Goal: Task Accomplishment & Management: Use online tool/utility

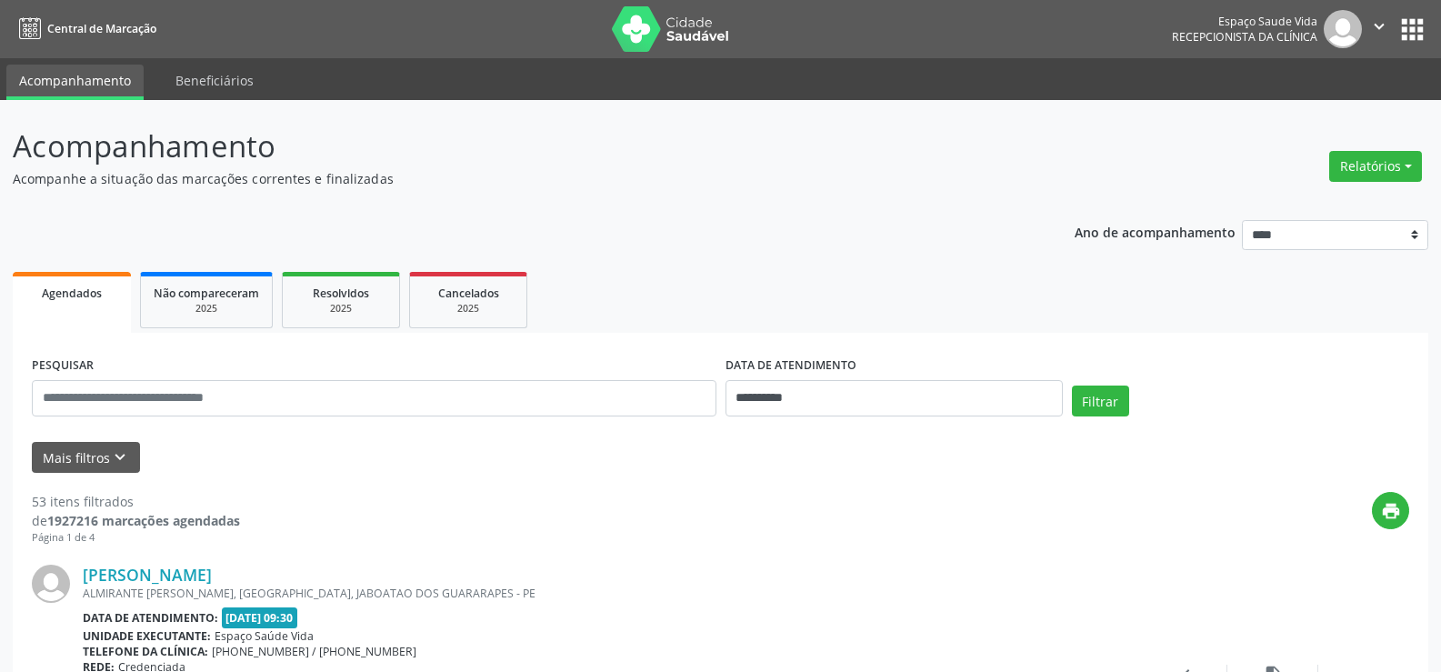
click at [1404, 150] on div "Relatórios Agendamentos Procedimentos realizados" at bounding box center [1375, 167] width 105 height 44
click at [1398, 155] on button "Relatórios" at bounding box center [1376, 166] width 93 height 31
click at [1286, 205] on link "Agendamentos" at bounding box center [1324, 205] width 196 height 25
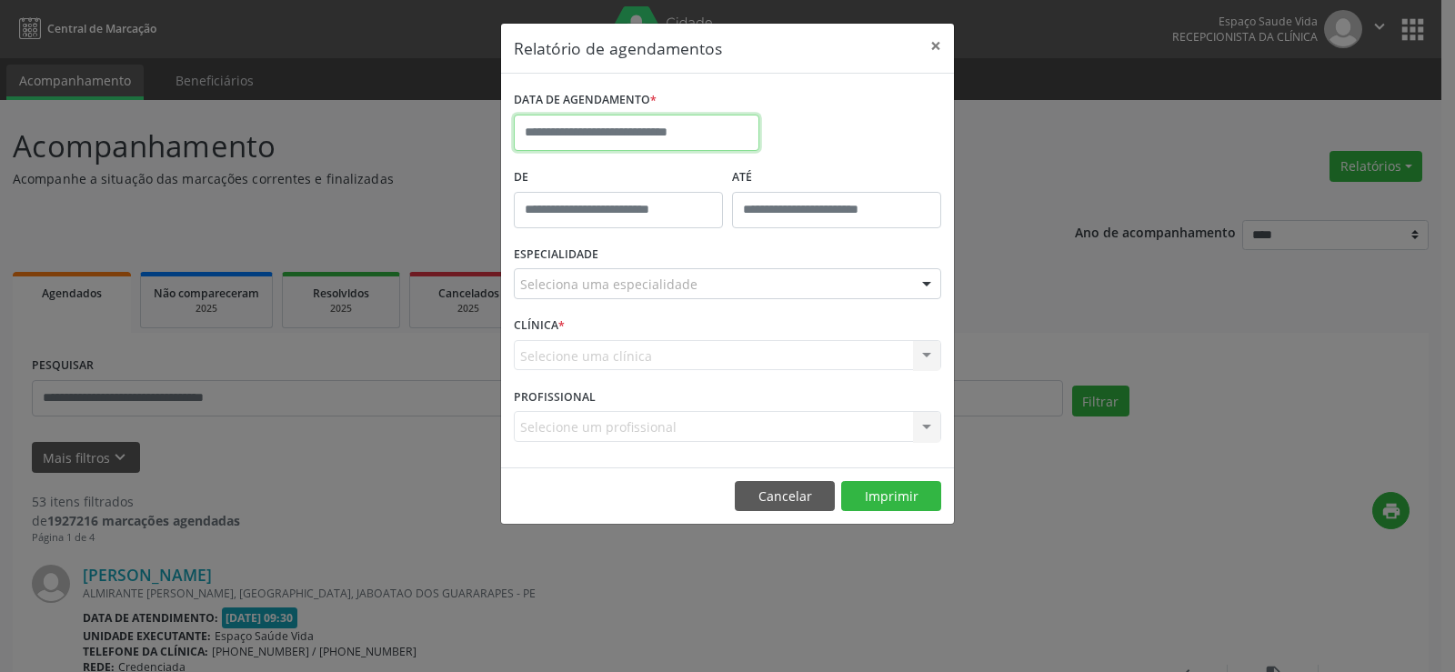
click at [585, 143] on input "text" at bounding box center [637, 133] width 246 height 36
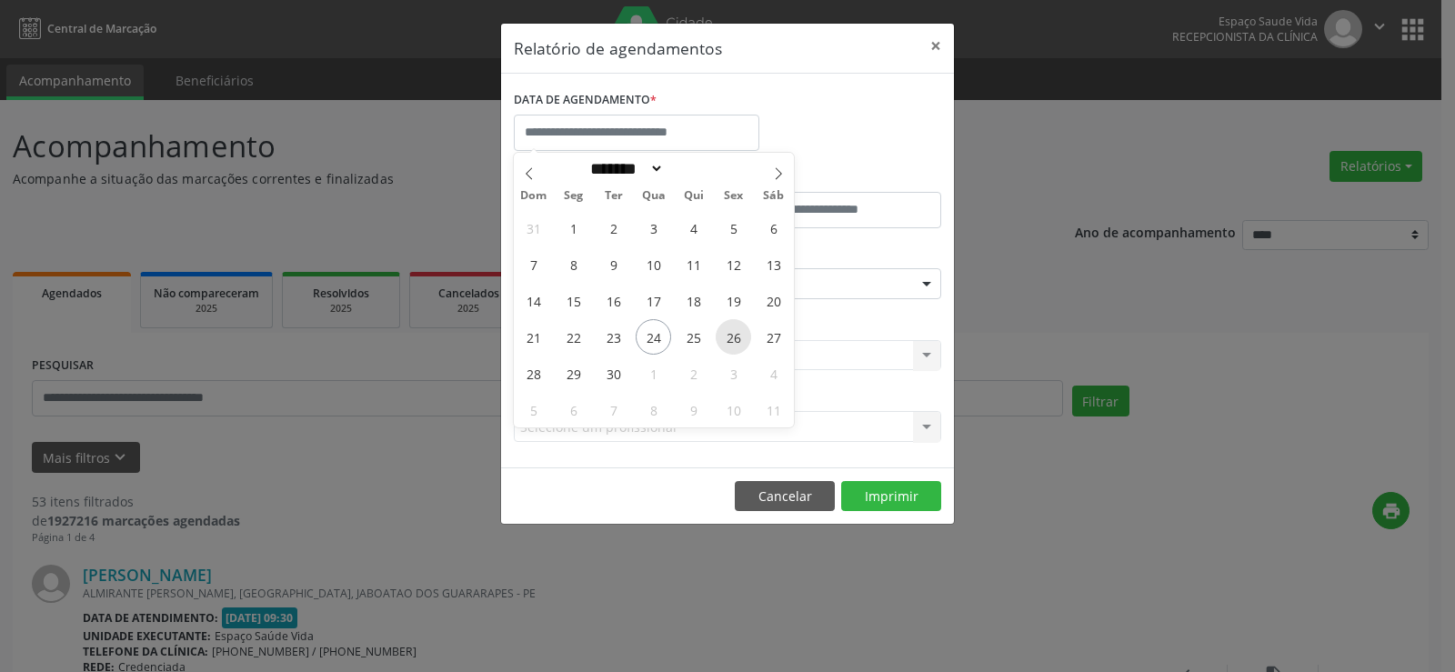
click at [741, 346] on span "26" at bounding box center [733, 336] width 35 height 35
type input "**********"
click at [741, 346] on span "26" at bounding box center [733, 336] width 35 height 35
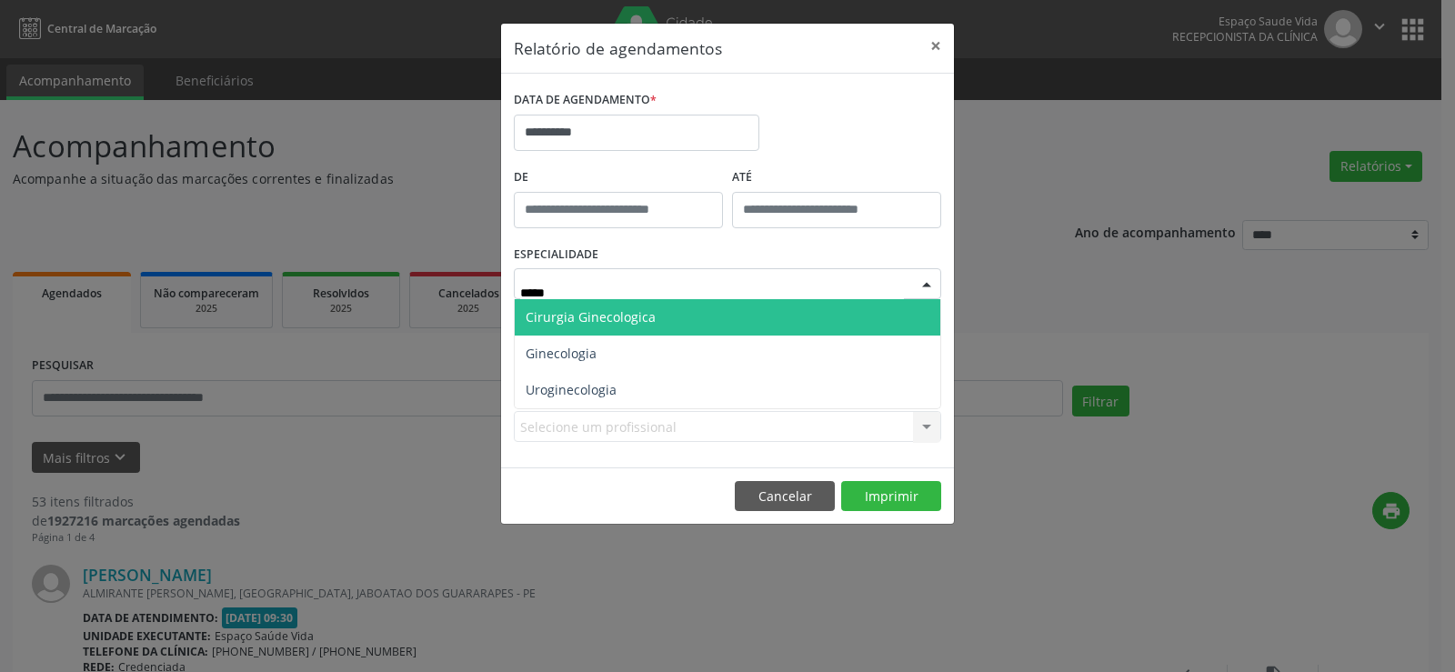
type input "******"
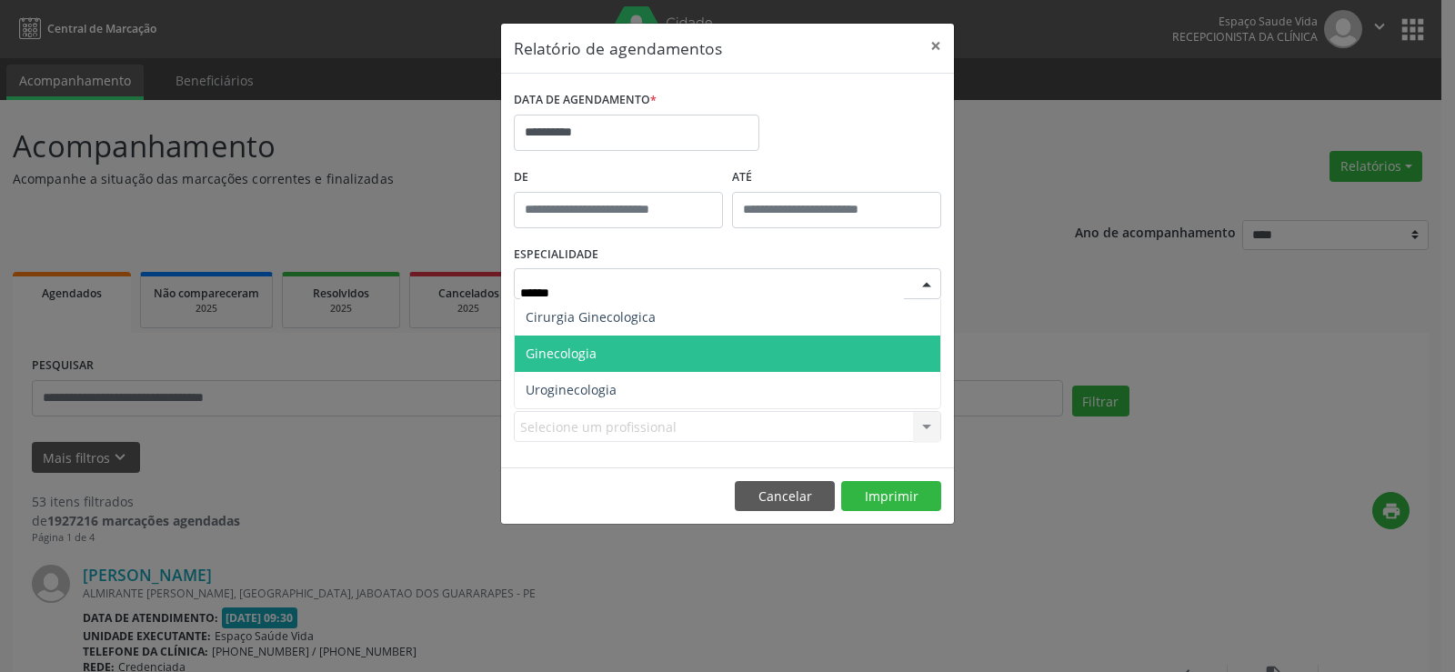
click at [616, 345] on span "Ginecologia" at bounding box center [728, 354] width 426 height 36
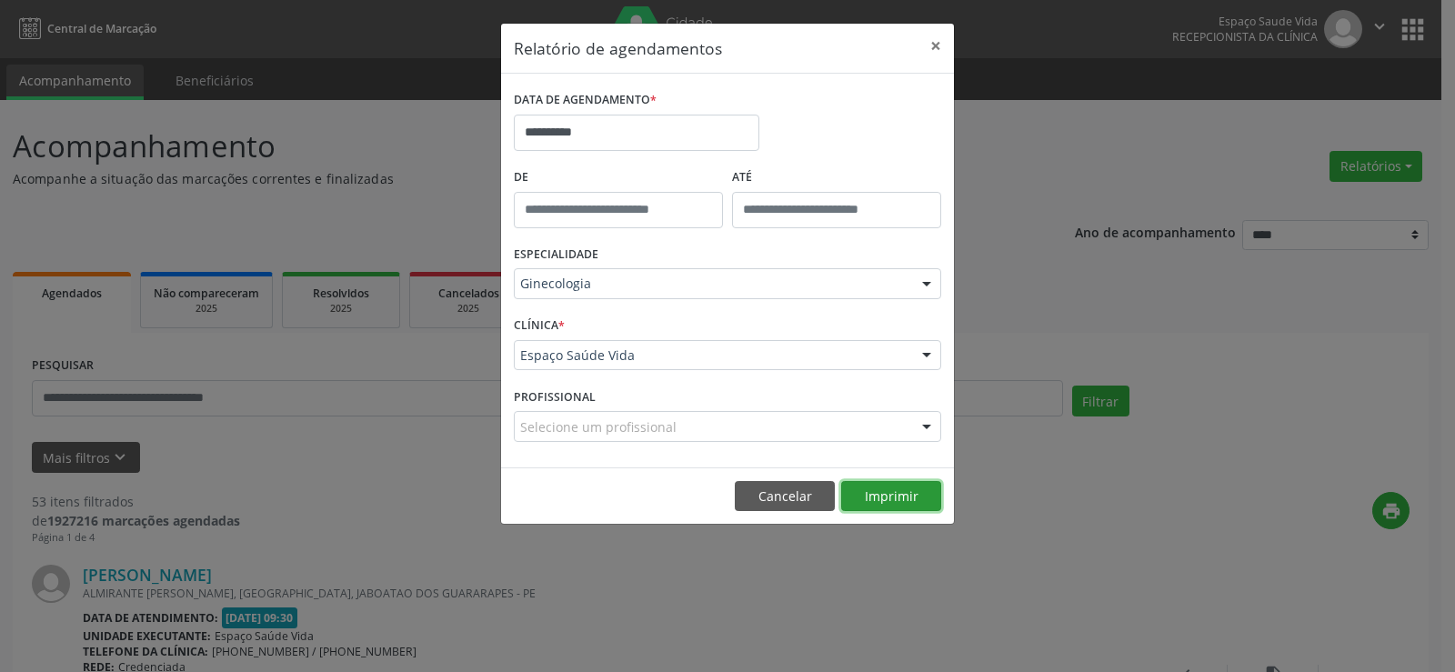
click at [910, 507] on button "Imprimir" at bounding box center [891, 496] width 100 height 31
click at [937, 49] on button "×" at bounding box center [936, 46] width 36 height 45
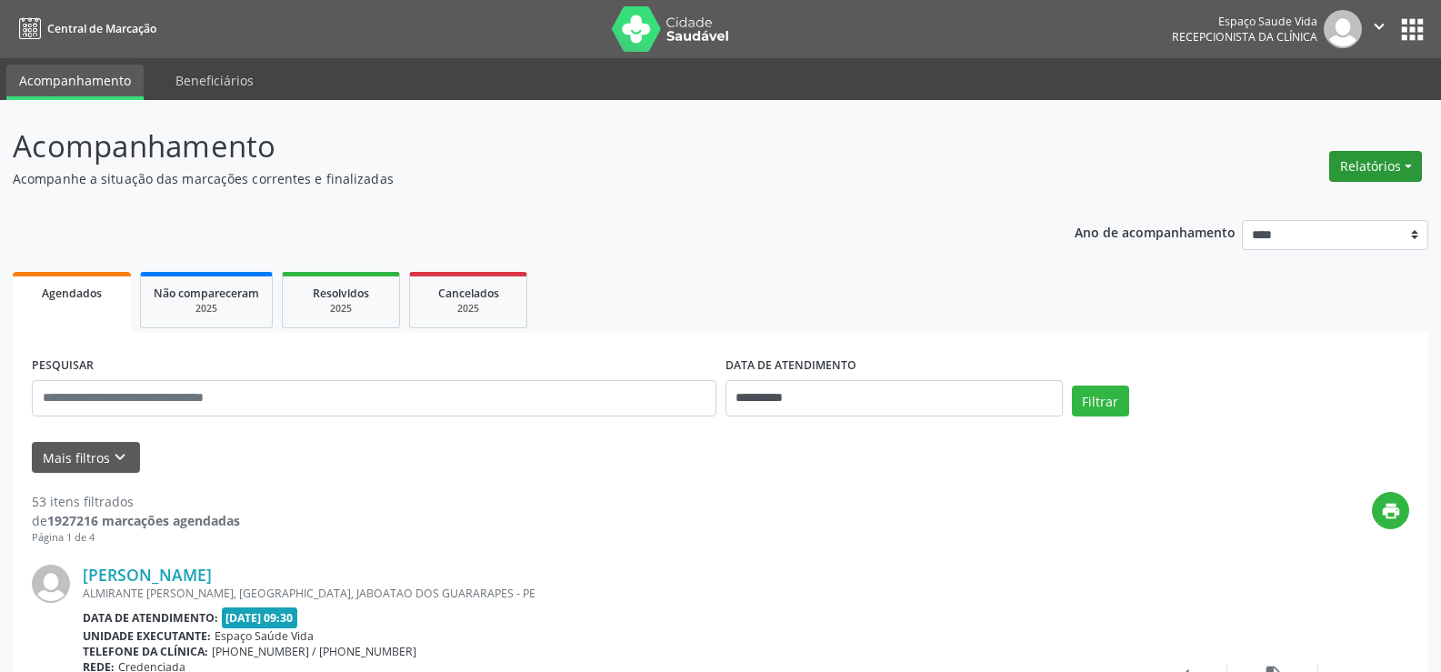
click at [1413, 170] on button "Relatórios" at bounding box center [1376, 166] width 93 height 31
click at [1343, 214] on link "Agendamentos" at bounding box center [1324, 205] width 196 height 25
select select "*"
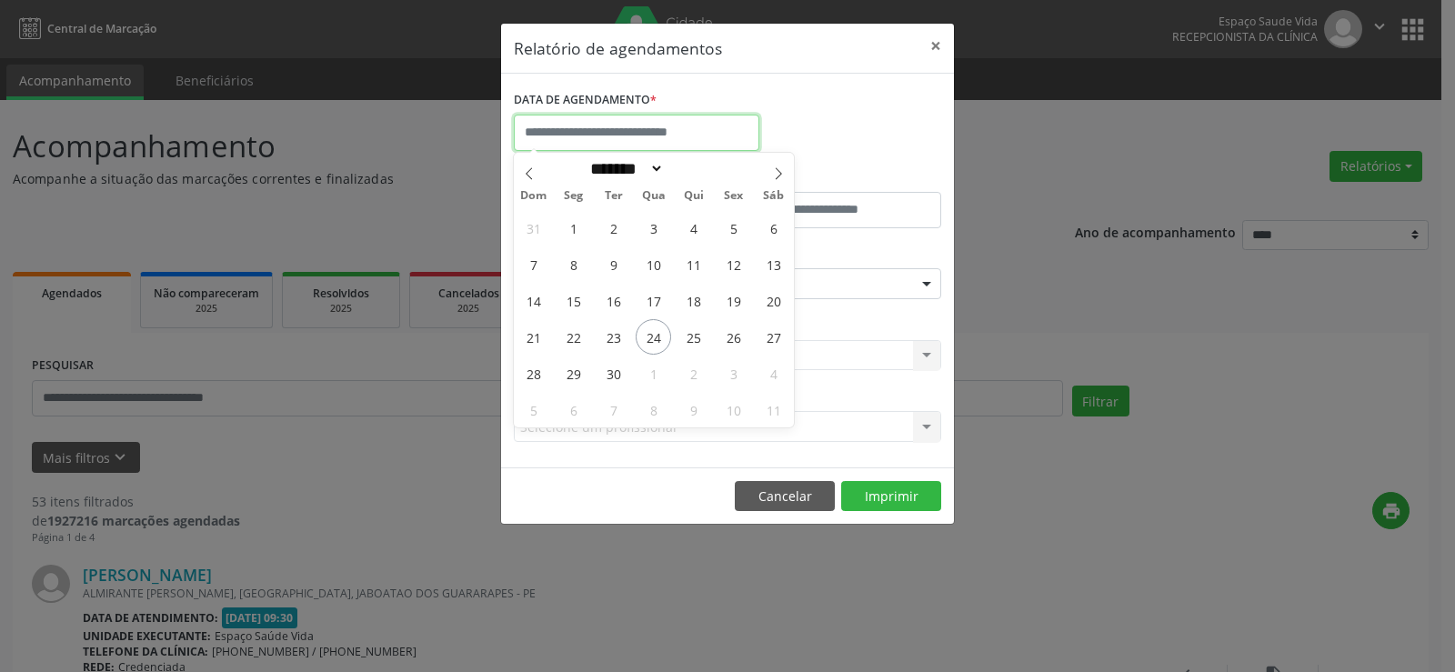
click at [642, 135] on input "text" at bounding box center [637, 133] width 246 height 36
click at [657, 337] on span "24" at bounding box center [653, 336] width 35 height 35
type input "**********"
click at [657, 337] on span "24" at bounding box center [653, 336] width 35 height 35
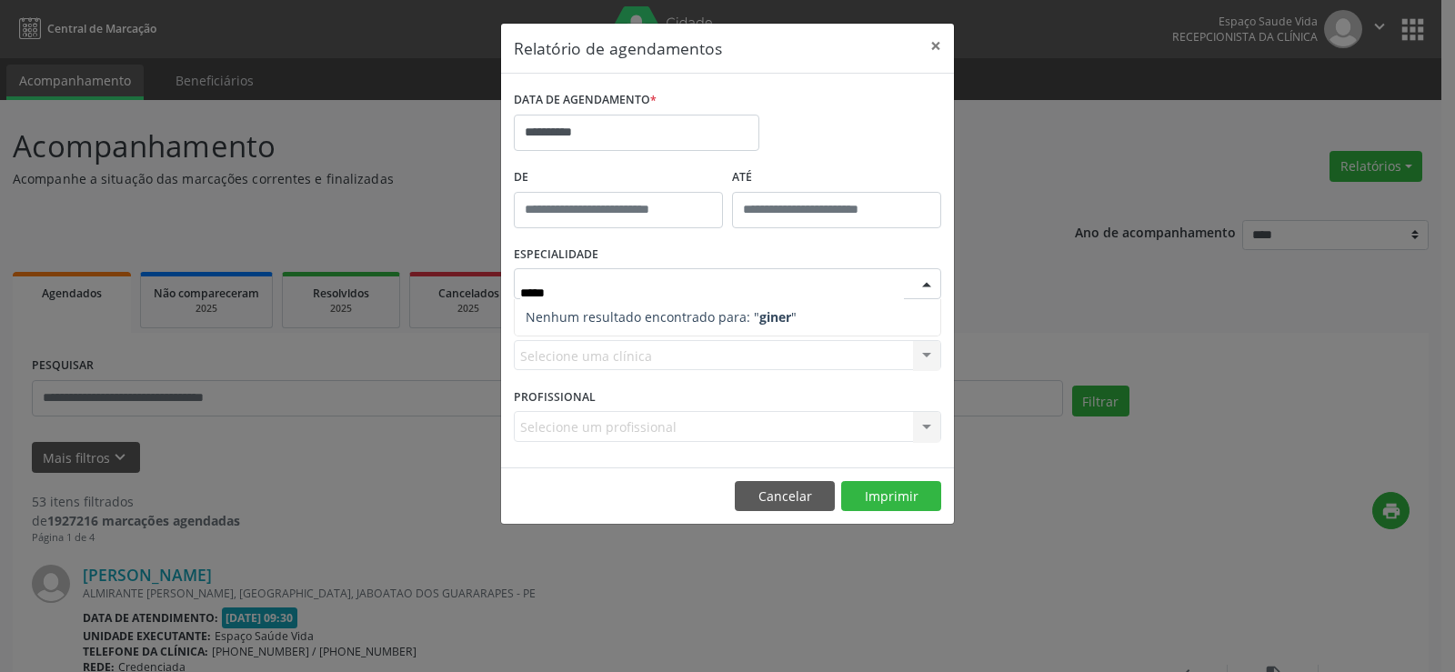
type input "****"
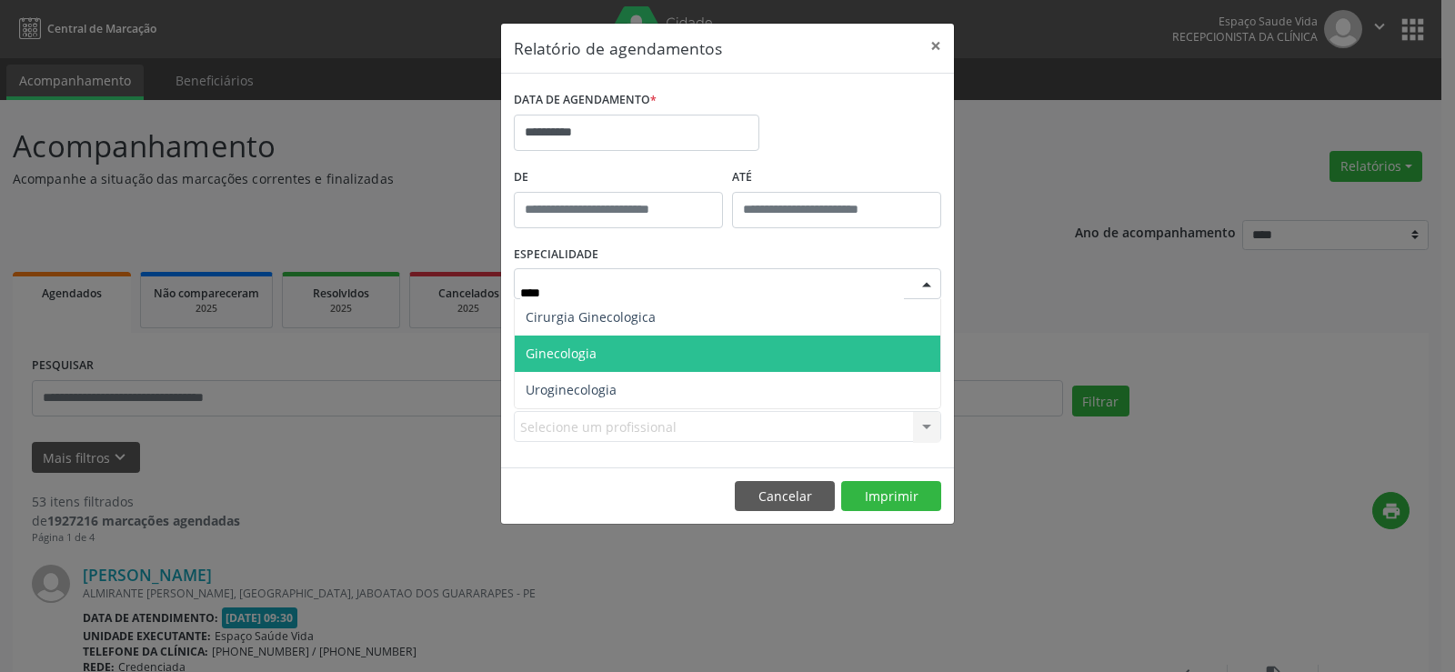
click at [627, 356] on span "Ginecologia" at bounding box center [728, 354] width 426 height 36
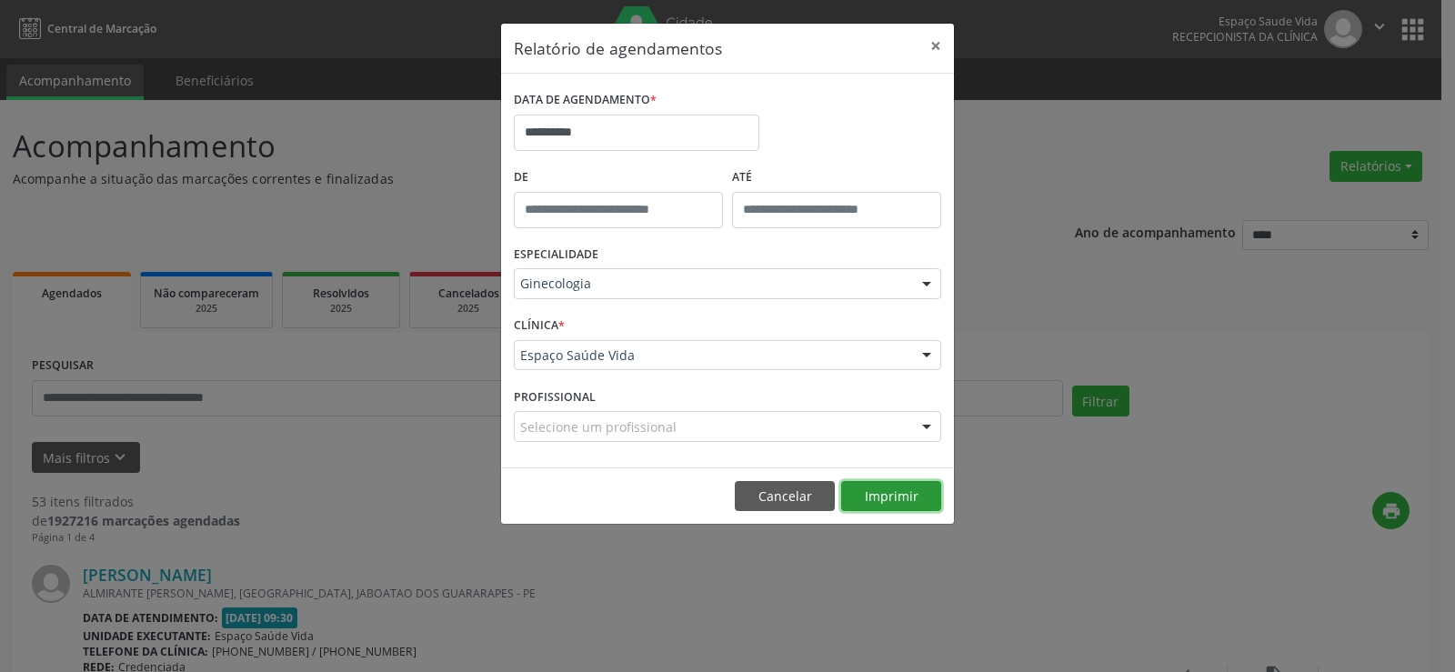
click at [875, 504] on button "Imprimir" at bounding box center [891, 496] width 100 height 31
